Goal: Task Accomplishment & Management: Use online tool/utility

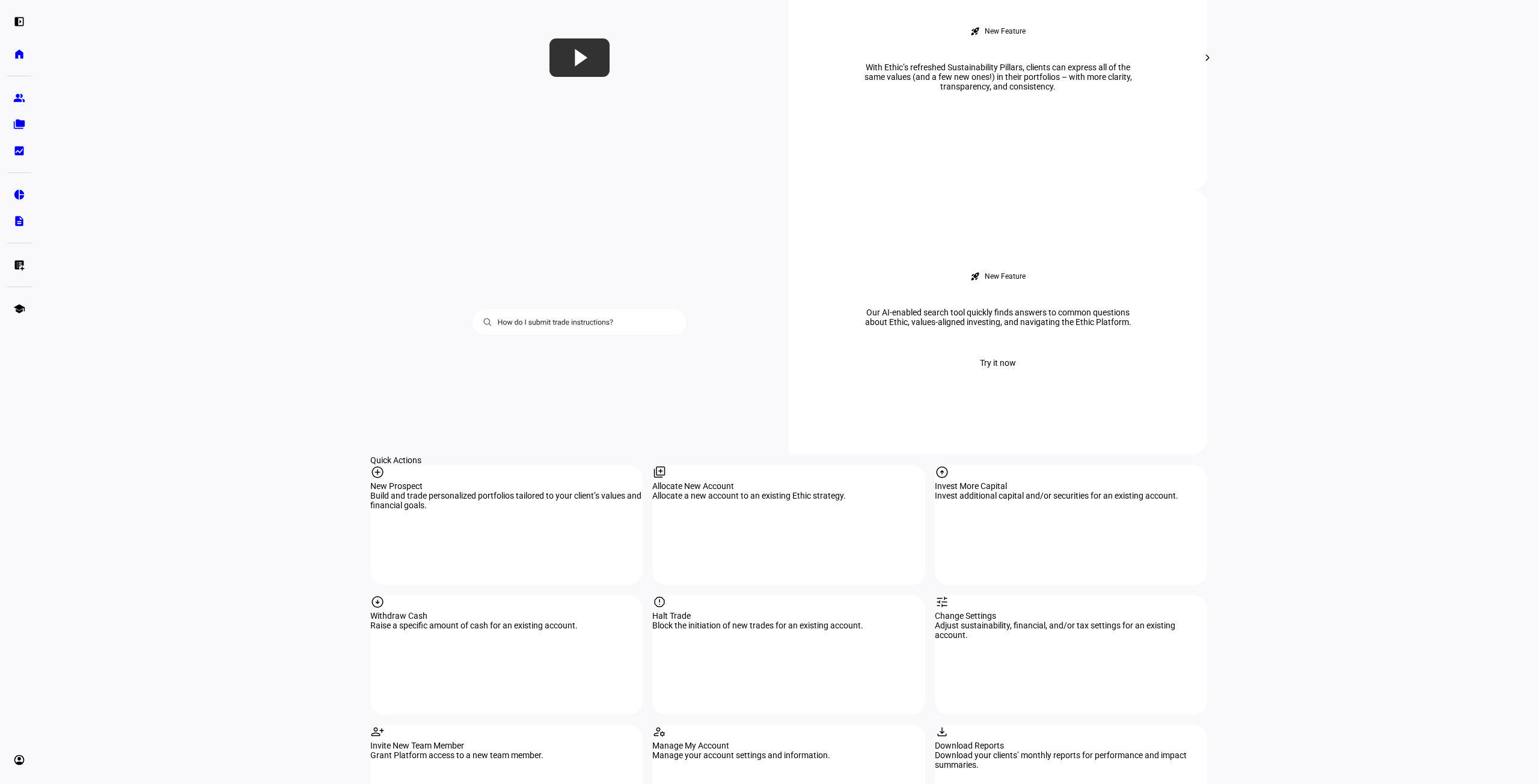
scroll to position [1202, 0]
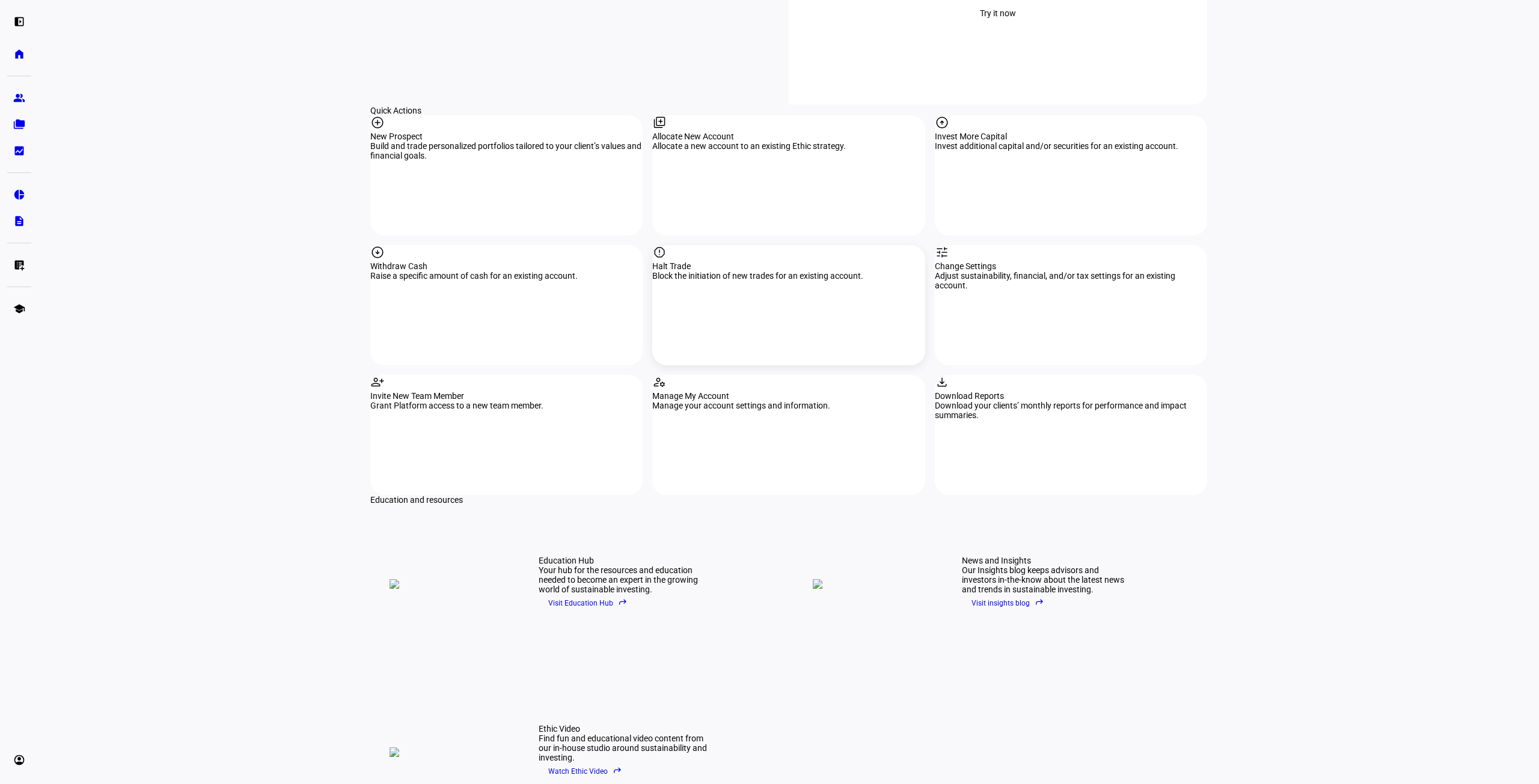
click at [787, 245] on div "report Halt Trade Block the initiation of new trades for an existing account." at bounding box center [788, 305] width 272 height 120
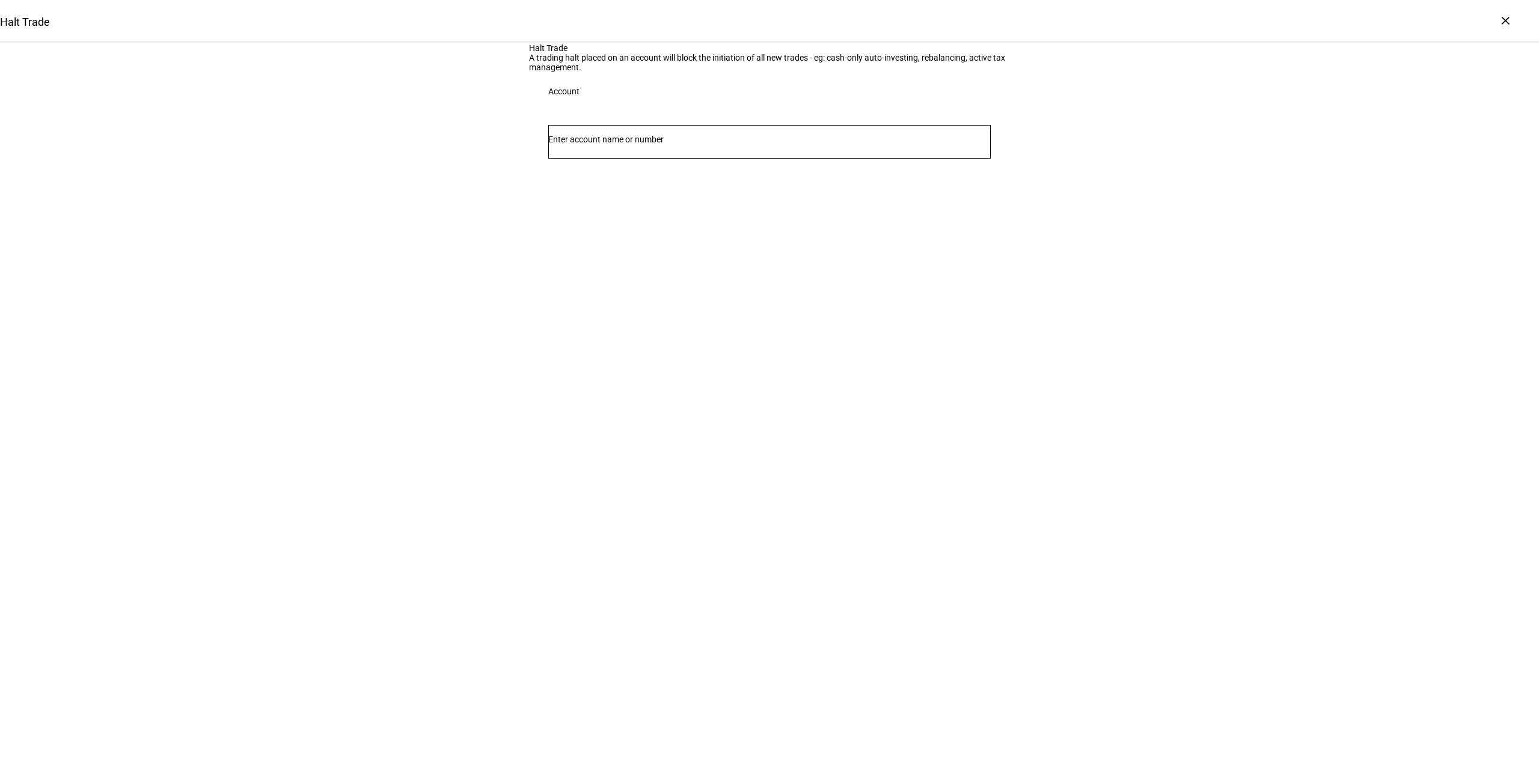
click at [630, 170] on div at bounding box center [770, 164] width 443 height 12
click at [624, 158] on div at bounding box center [770, 142] width 443 height 34
click at [636, 335] on span "Joint 2837" at bounding box center [600, 339] width 73 height 12
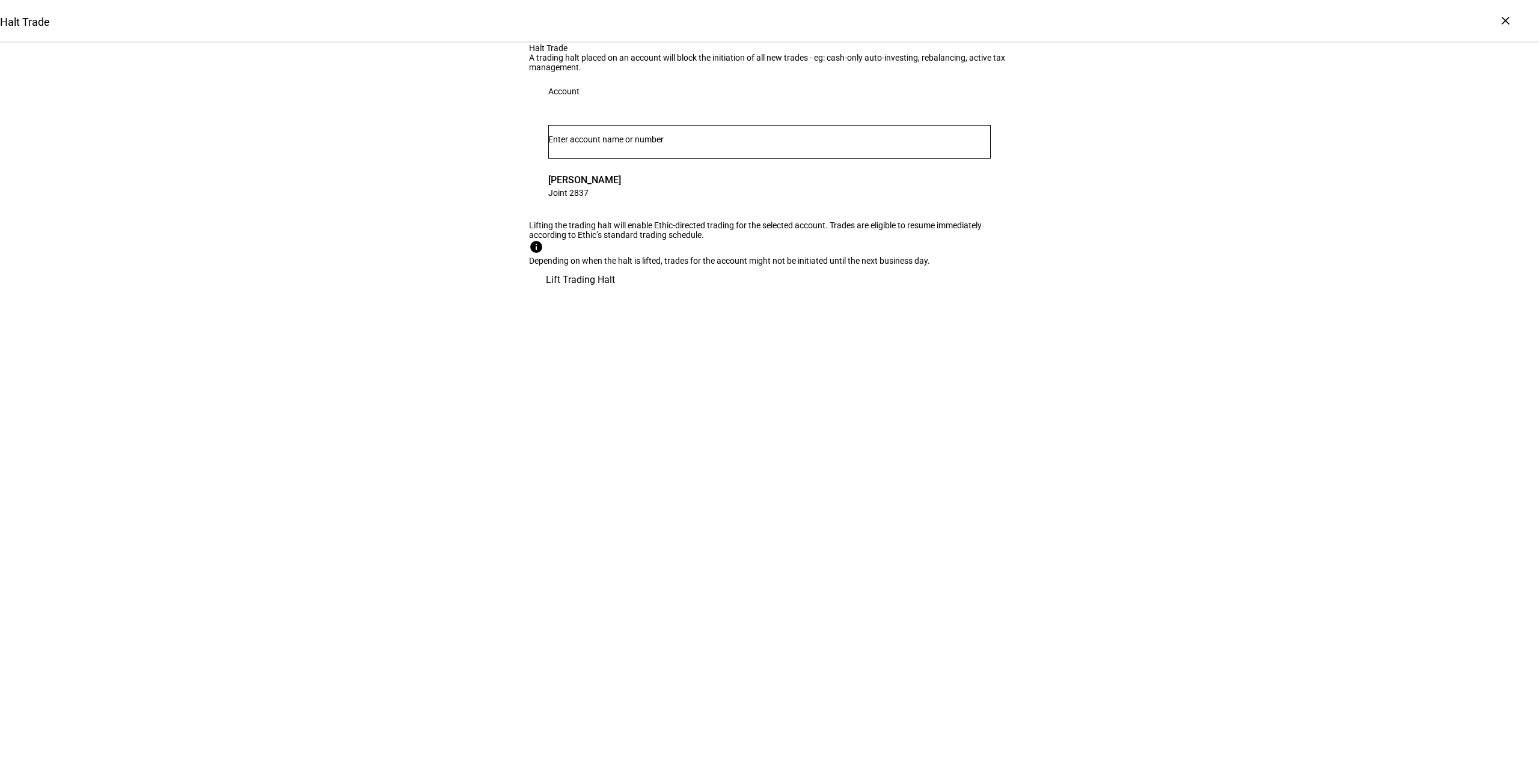
click at [615, 294] on span "Lift Trading Halt" at bounding box center [580, 281] width 69 height 29
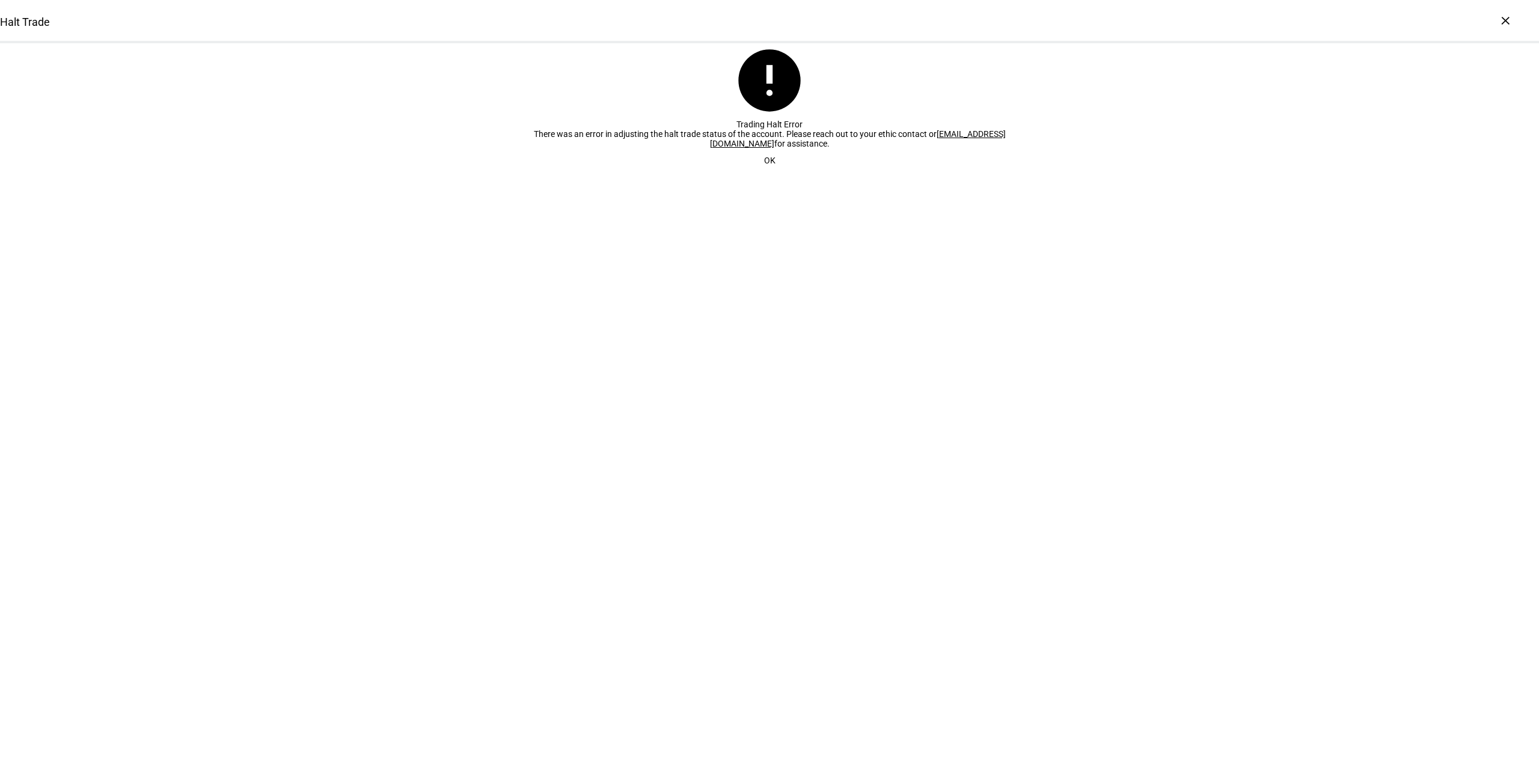
click at [770, 172] on span at bounding box center [770, 160] width 40 height 24
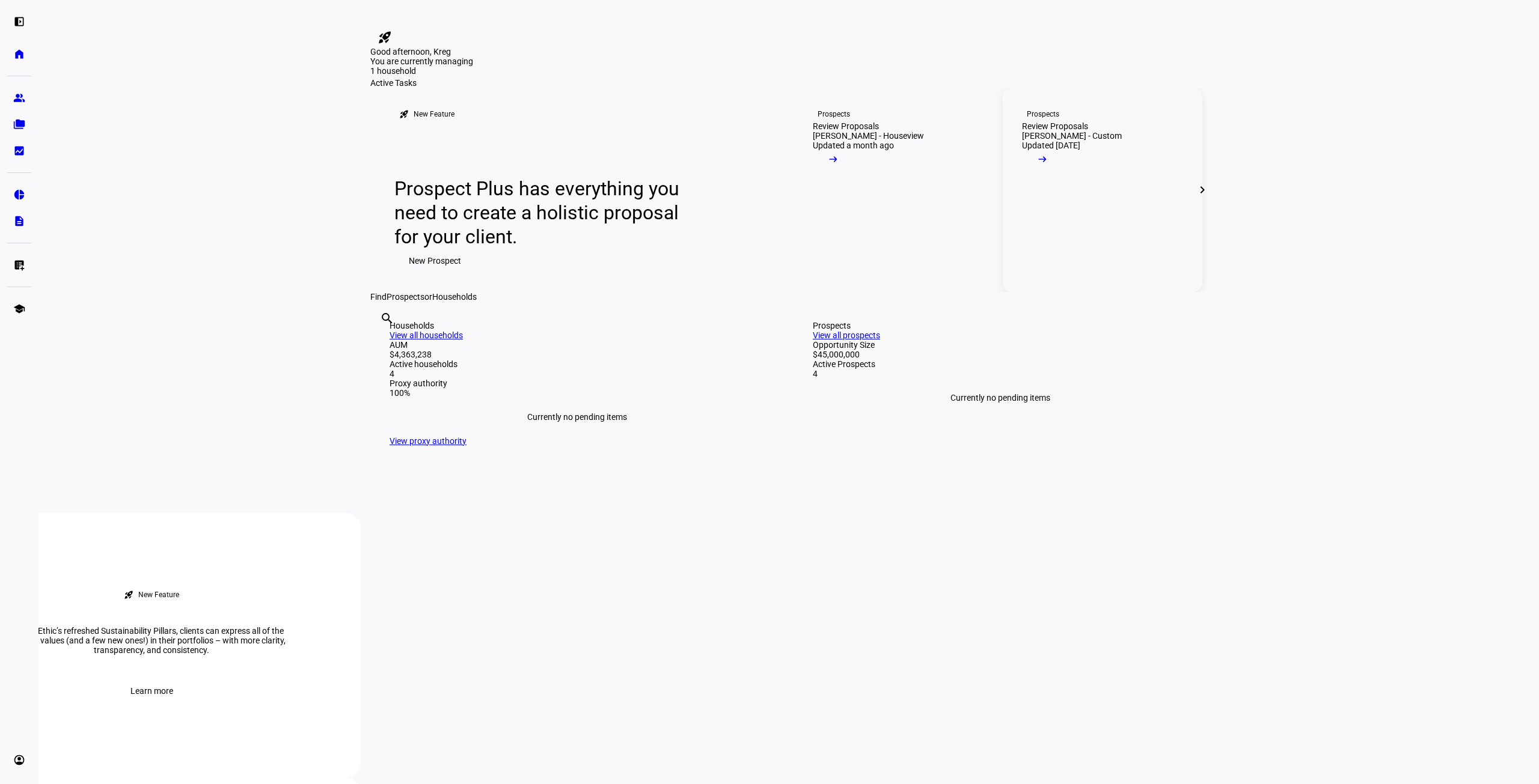
click at [1063, 174] on span at bounding box center [1042, 161] width 41 height 24
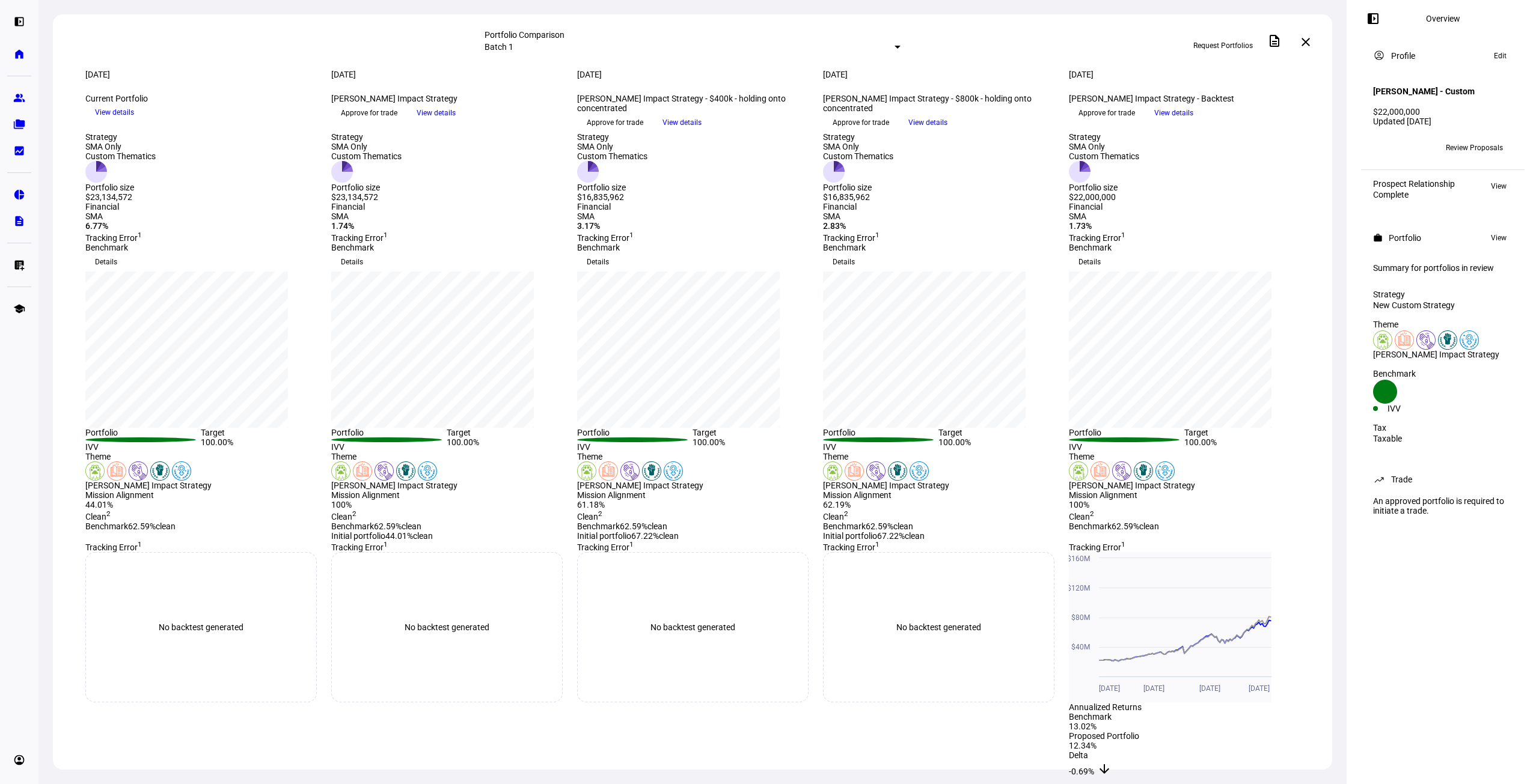
click at [1193, 122] on span "View details" at bounding box center [1173, 112] width 39 height 18
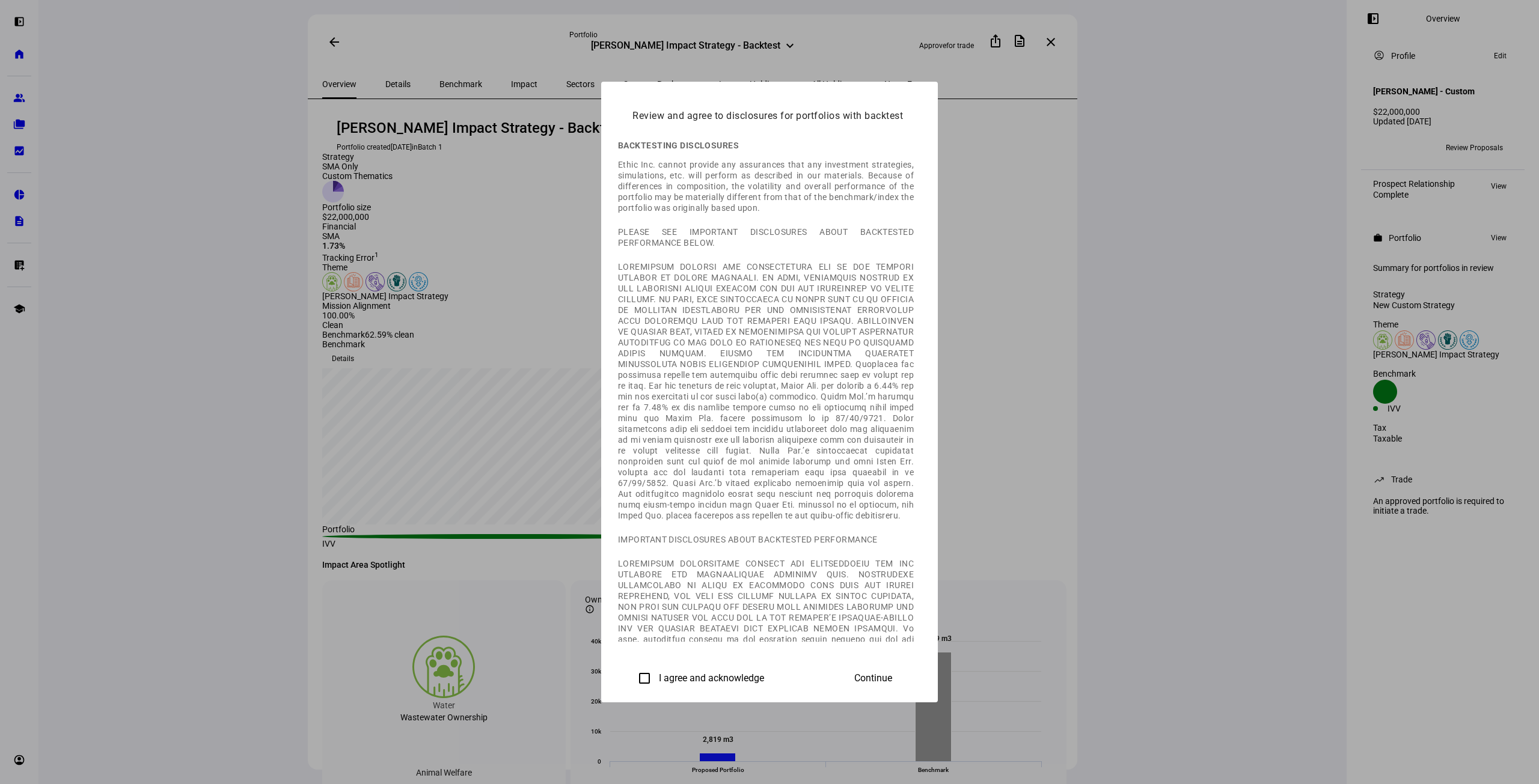
click at [633, 679] on input "I agree and acknowledge" at bounding box center [644, 678] width 24 height 24
checkbox input "true"
click at [906, 668] on span at bounding box center [873, 679] width 67 height 29
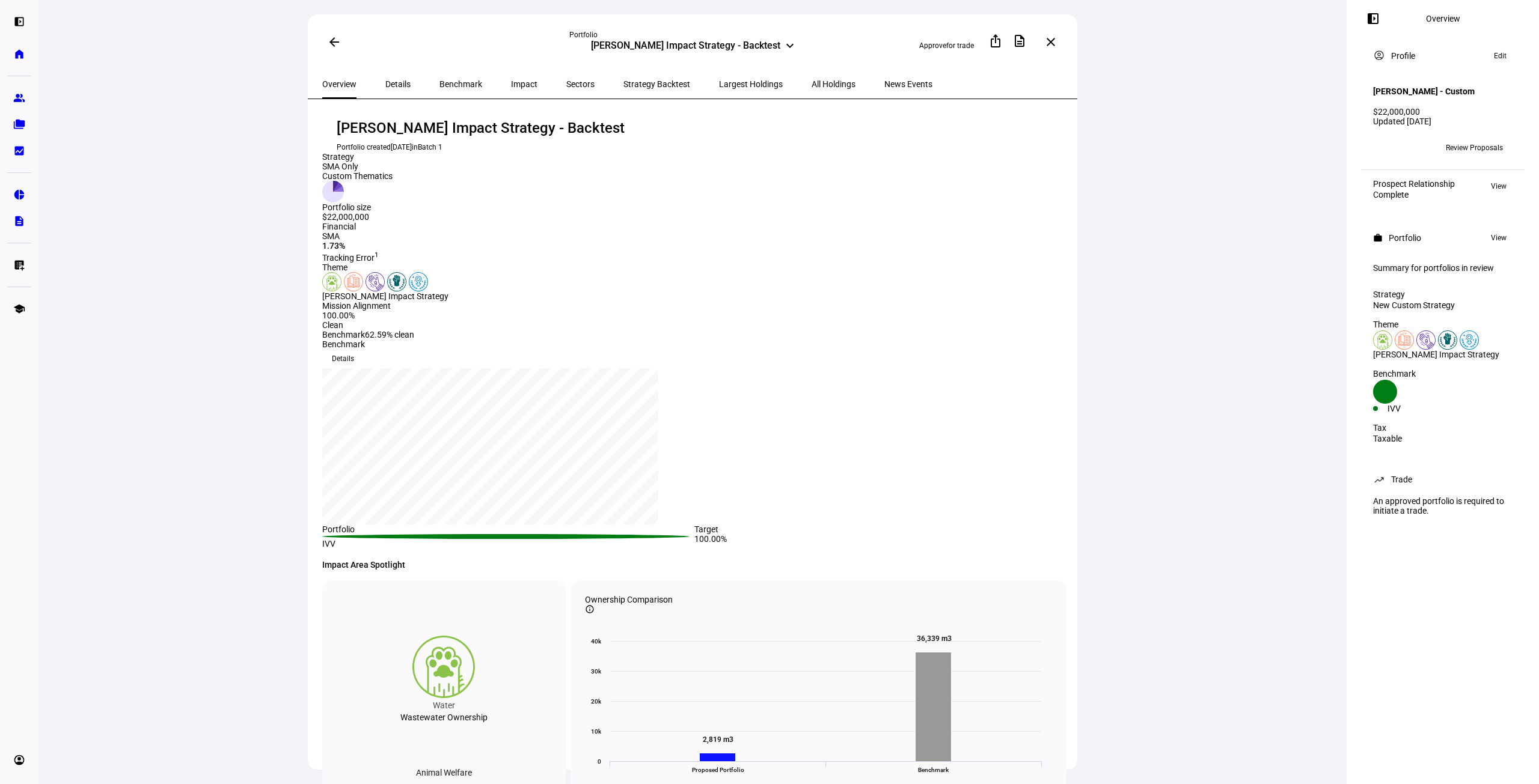
click at [623, 81] on span "Strategy Backtest" at bounding box center [656, 84] width 67 height 8
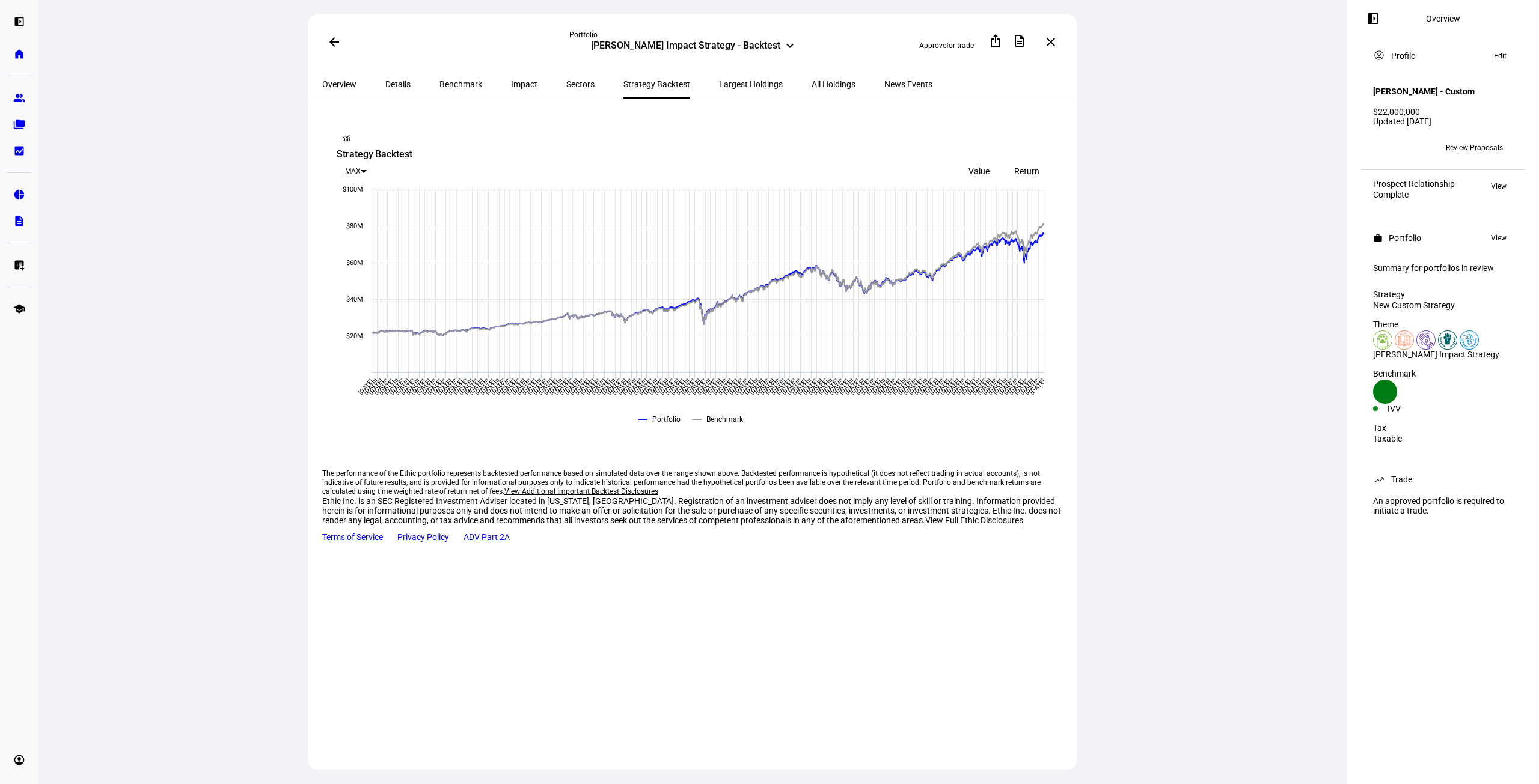
click at [1014, 167] on span "Return" at bounding box center [1026, 171] width 25 height 10
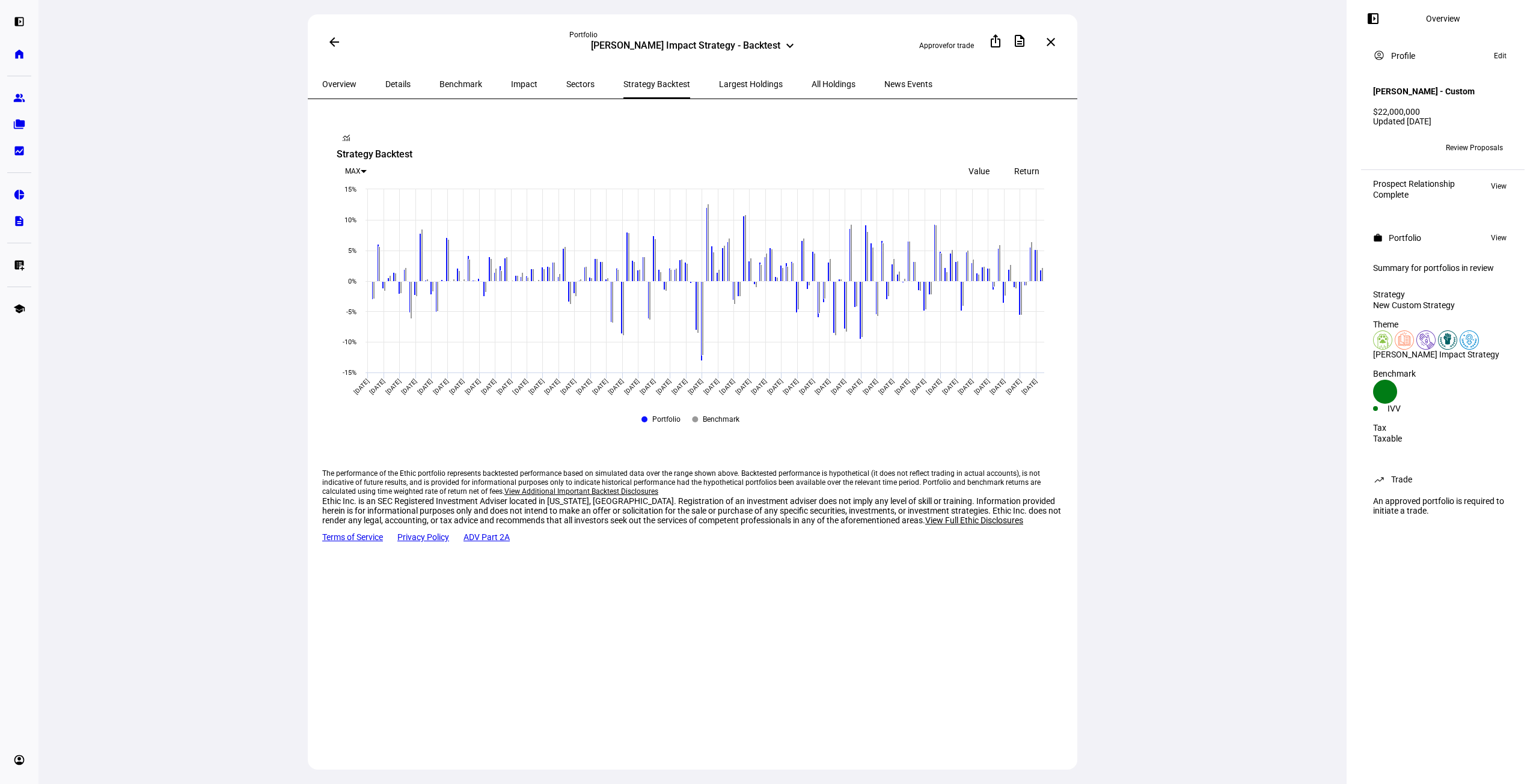
click at [450, 82] on span "Benchmark" at bounding box center [461, 84] width 43 height 8
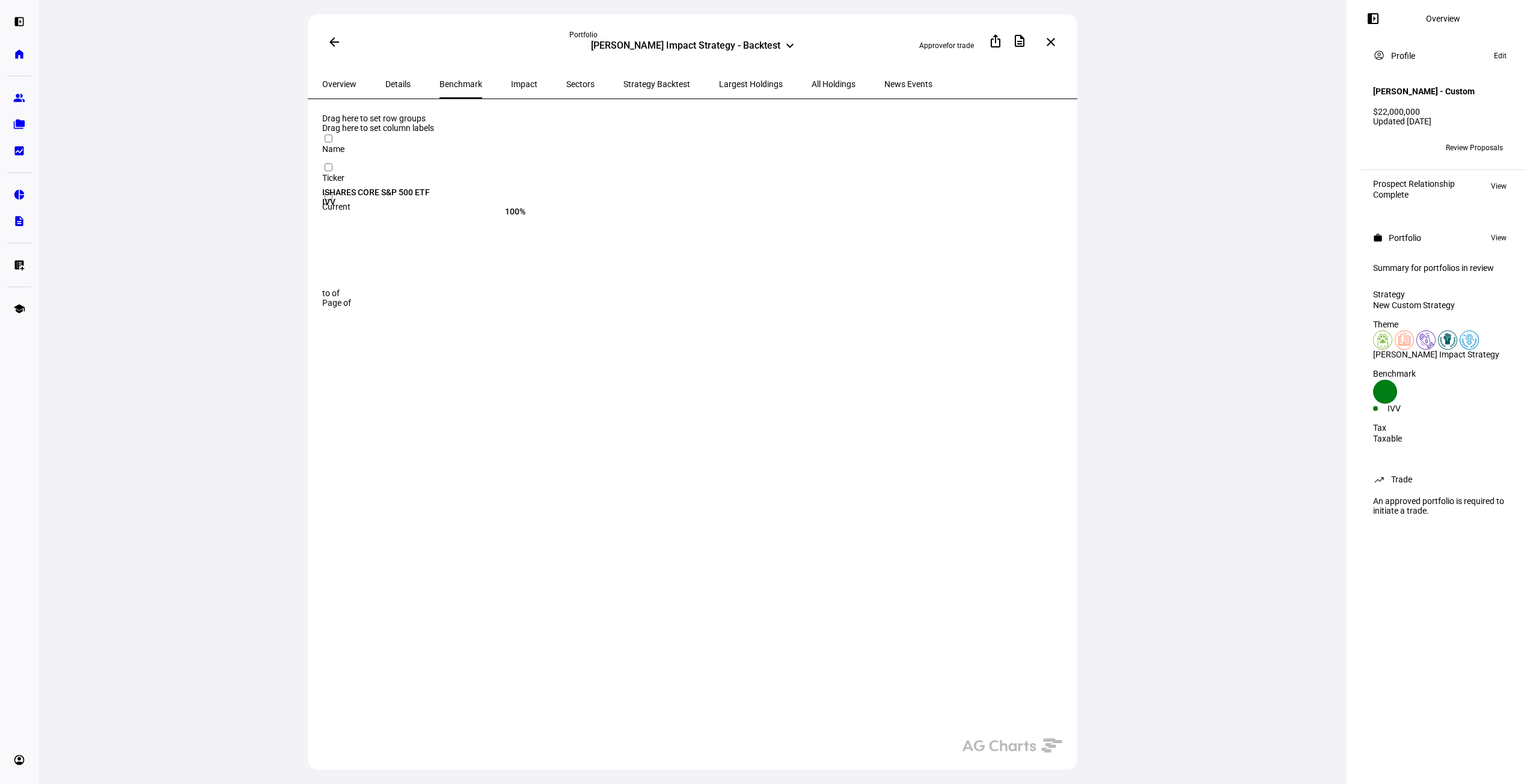
click at [385, 81] on span "Details" at bounding box center [397, 84] width 25 height 8
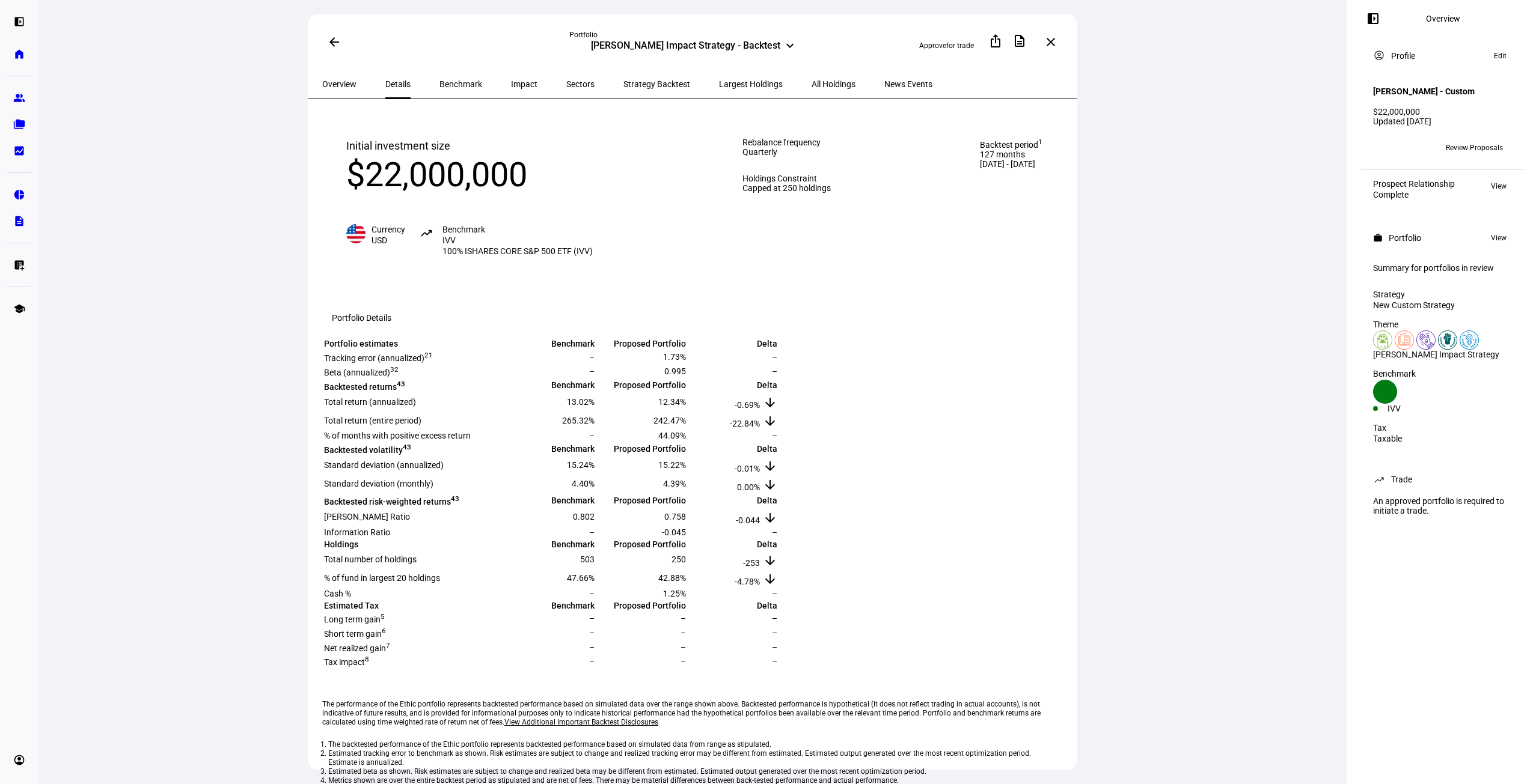
click at [511, 81] on span "Impact" at bounding box center [524, 84] width 26 height 8
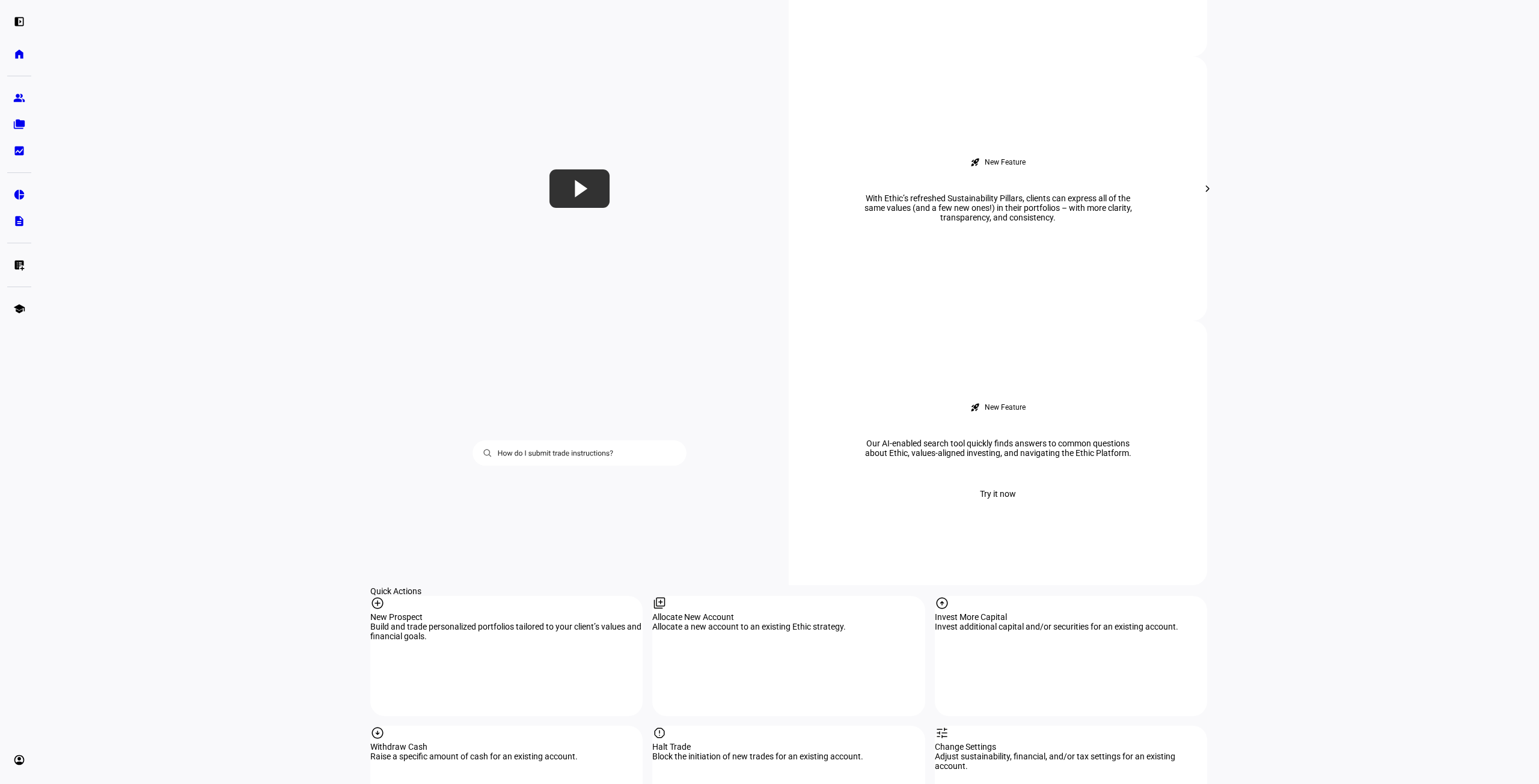
scroll to position [1082, 0]
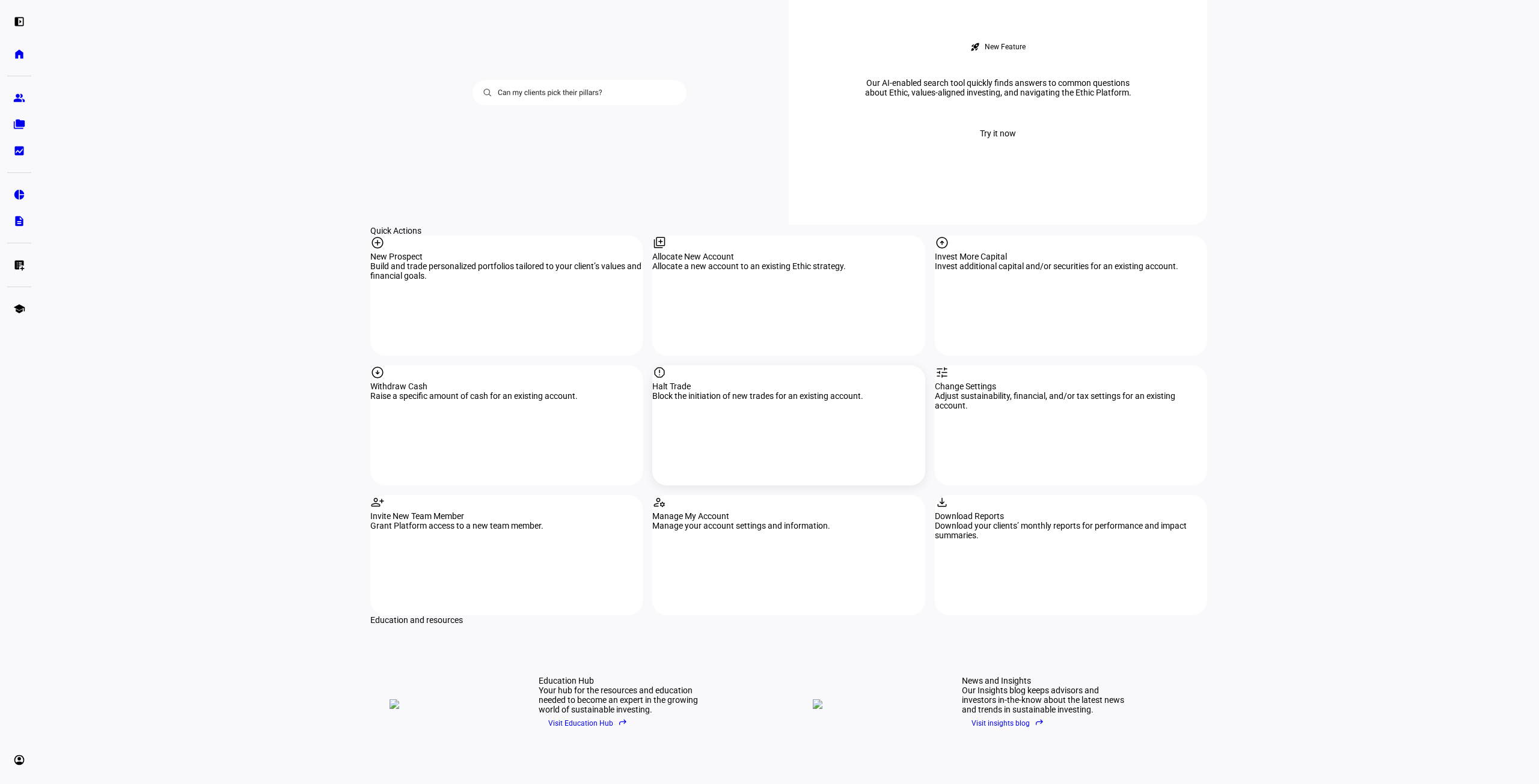
click at [738, 382] on div "Halt Trade" at bounding box center [788, 387] width 272 height 10
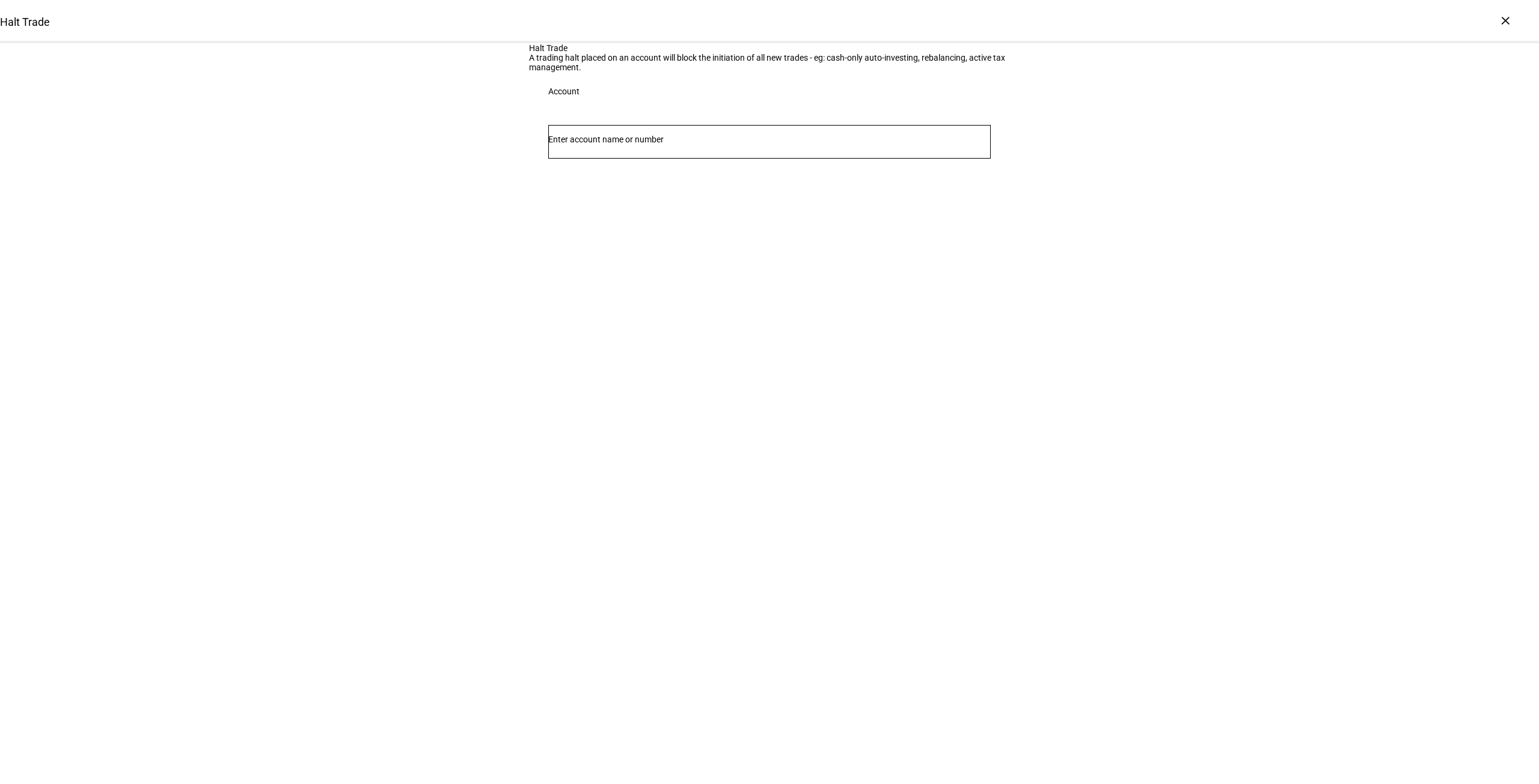
click at [789, 145] on input "Number" at bounding box center [770, 139] width 443 height 10
click at [636, 330] on span "[PERSON_NAME]" at bounding box center [600, 327] width 73 height 14
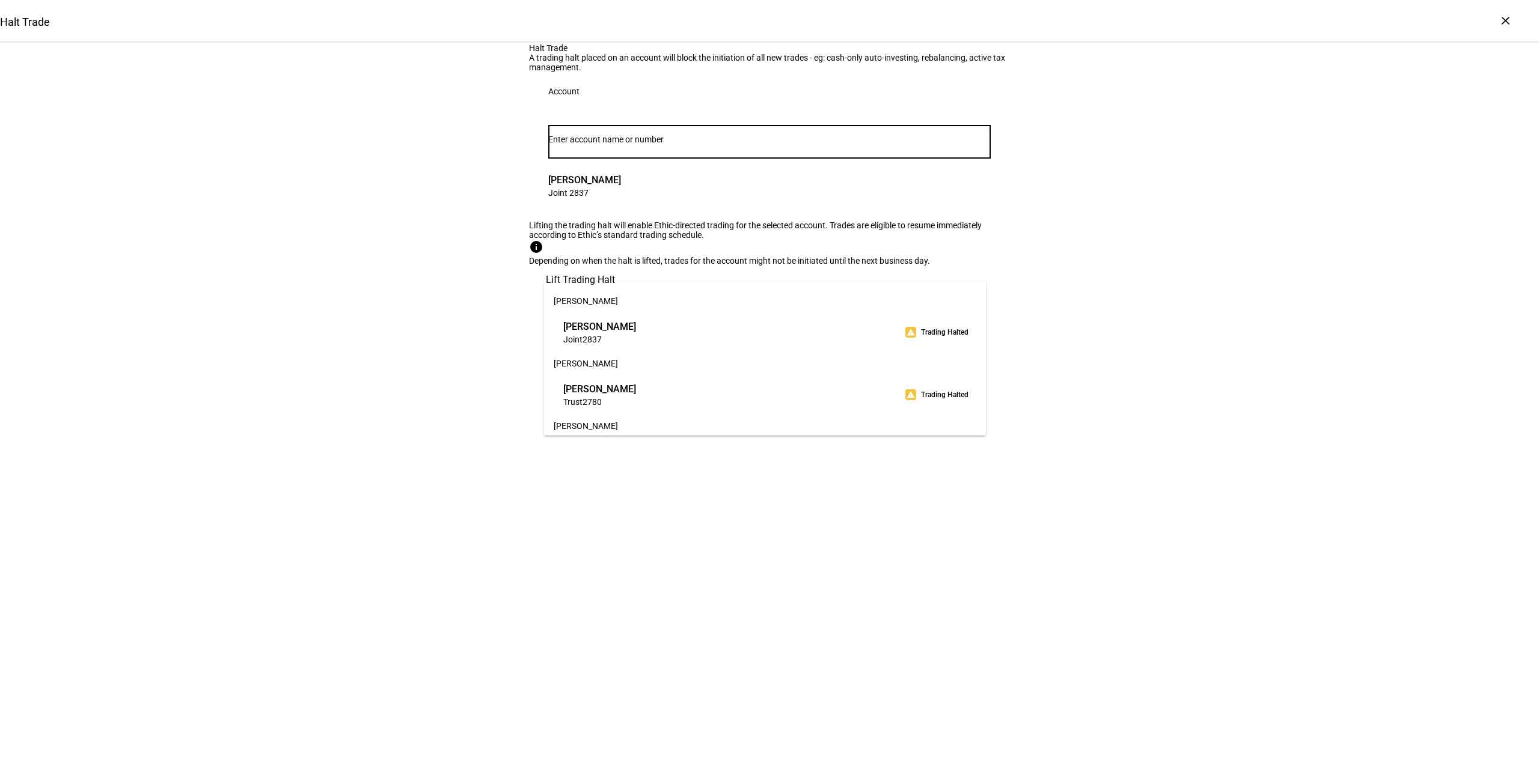
click at [699, 145] on input "Number" at bounding box center [770, 139] width 443 height 10
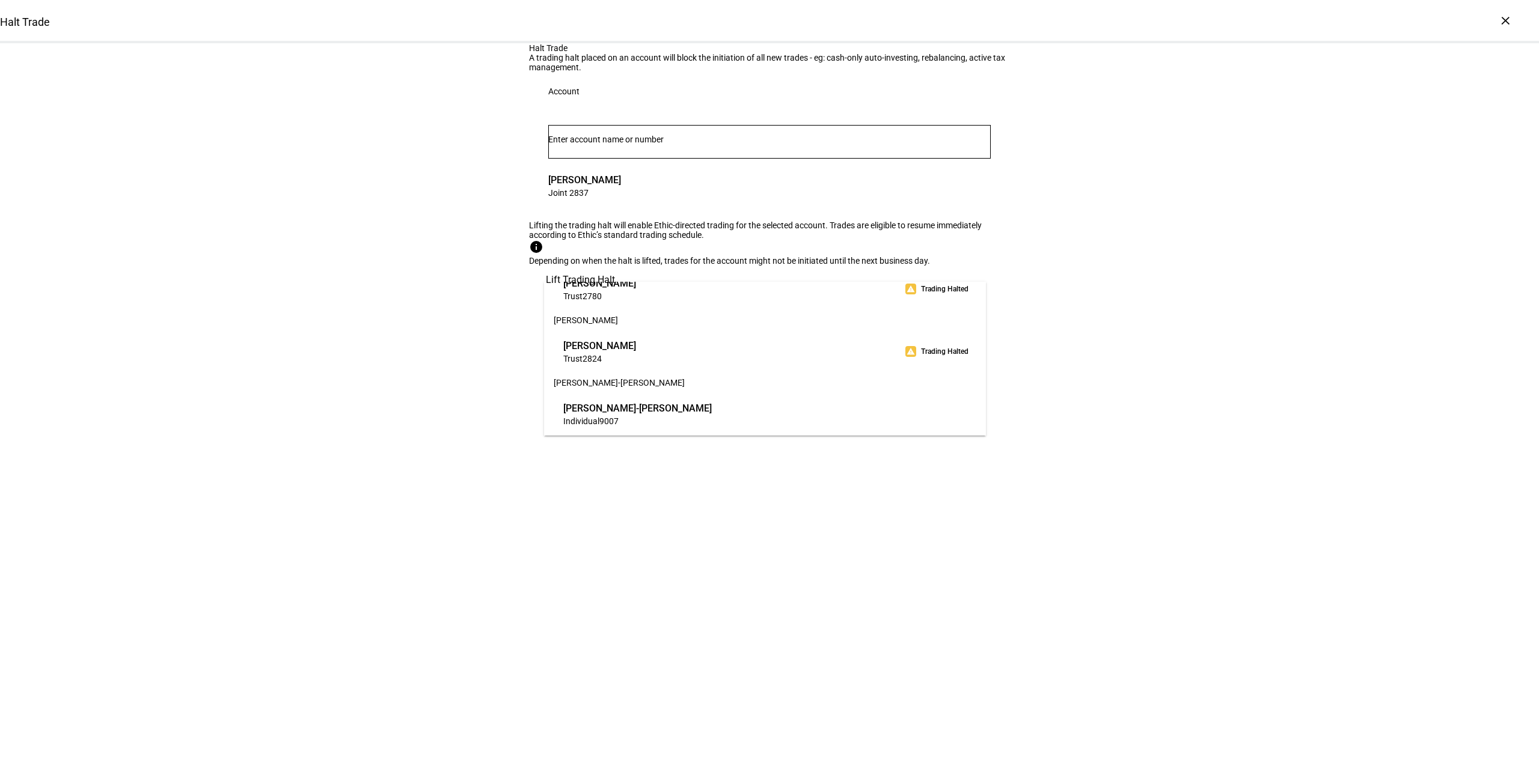
drag, startPoint x: 1099, startPoint y: 264, endPoint x: 1147, endPoint y: 142, distance: 131.1
click at [1099, 264] on div "Halt Trade A trading halt placed on an account will block the initiation of all…" at bounding box center [770, 168] width 1539 height 251
